Goal: Communication & Community: Ask a question

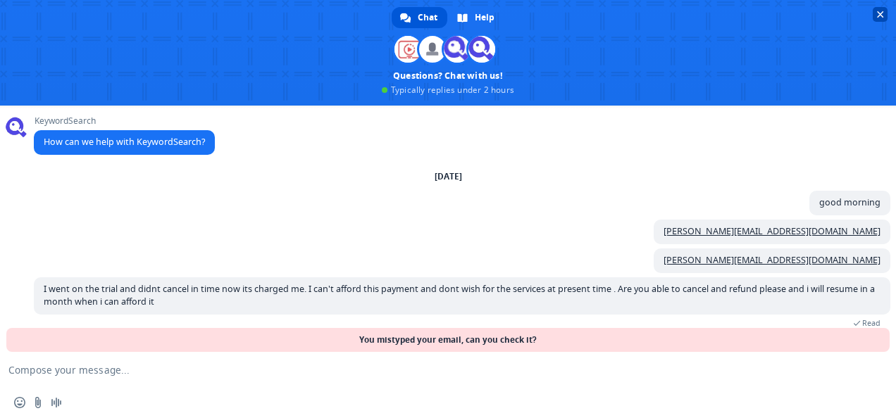
scroll to position [18, 0]
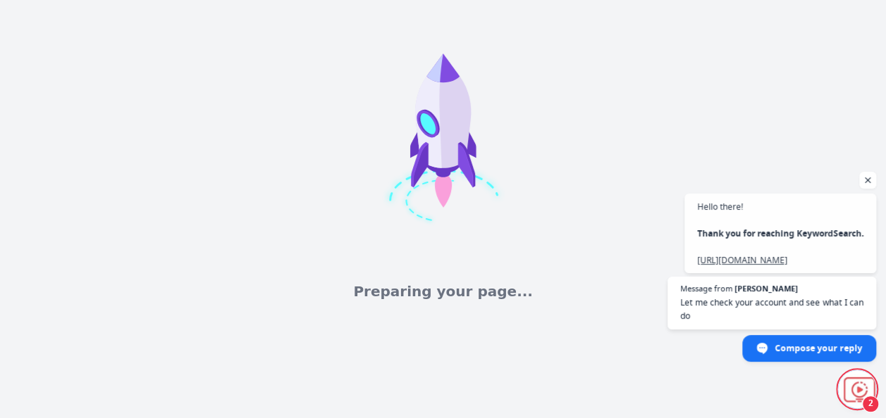
scroll to position [18, 0]
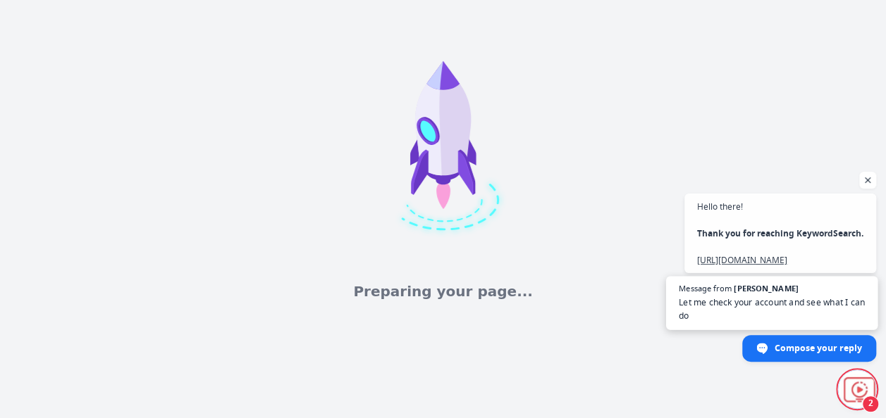
click at [819, 316] on span "Let me check your account and see what I can do" at bounding box center [771, 309] width 186 height 27
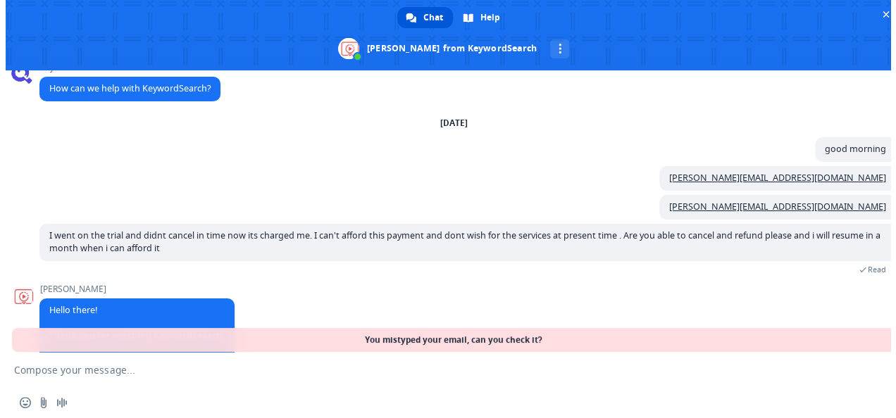
scroll to position [114, 0]
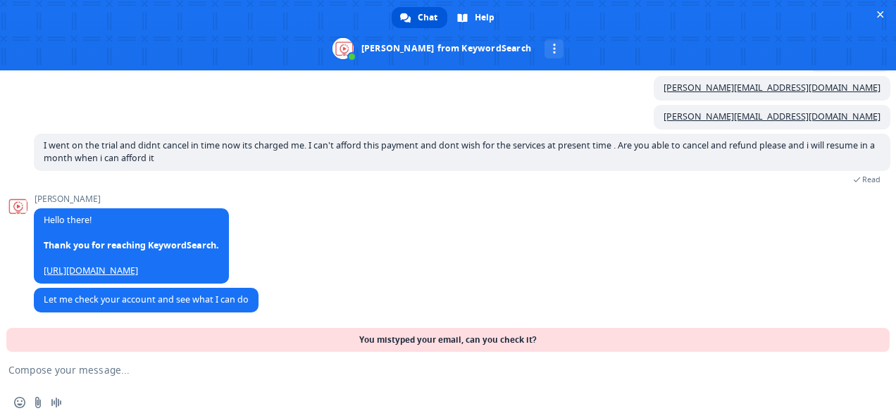
click at [651, 371] on textarea "Compose your message..." at bounding box center [430, 369] width 845 height 35
type textarea "thankyou"
click at [874, 369] on span "Send" at bounding box center [872, 370] width 11 height 11
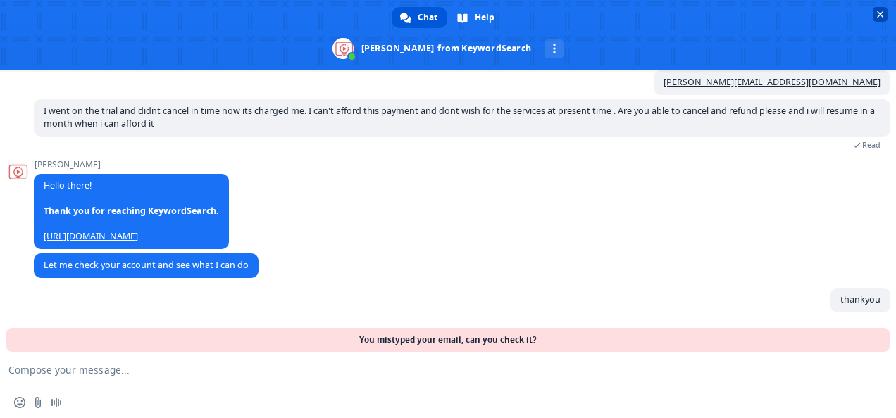
scroll to position [149, 0]
